Goal: Find specific page/section: Find specific page/section

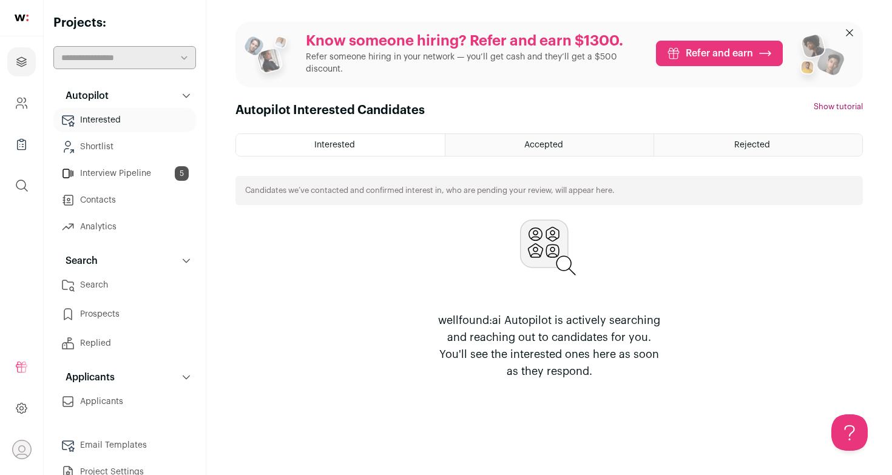
click at [123, 174] on link "Interview Pipeline 5" at bounding box center [124, 173] width 143 height 24
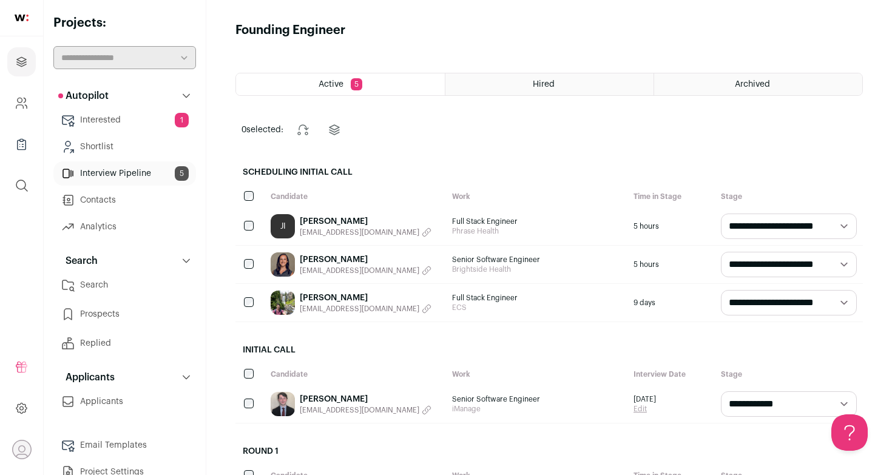
click at [553, 403] on span "Senior Software Engineer" at bounding box center [536, 399] width 169 height 10
click at [312, 398] on link "[PERSON_NAME]" at bounding box center [366, 399] width 132 height 12
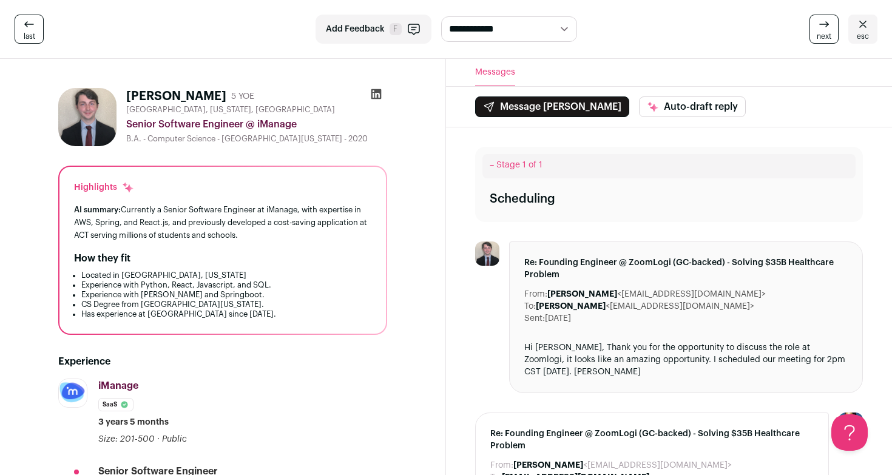
click at [373, 95] on icon at bounding box center [376, 94] width 12 height 12
